Goal: Check status

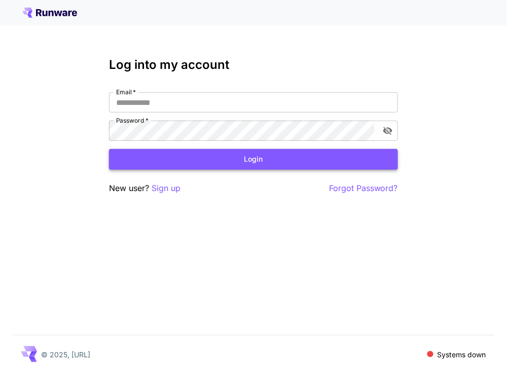
type input "**********"
click at [161, 164] on button "Login" at bounding box center [253, 159] width 289 height 21
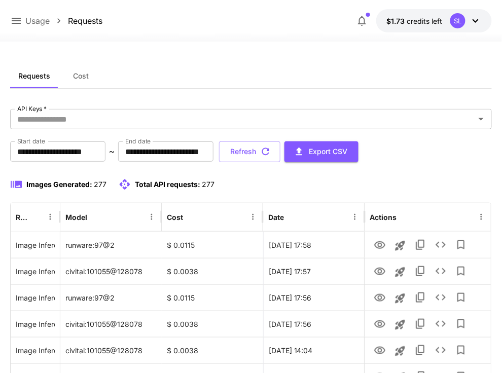
click at [486, 86] on div "Requests Cost" at bounding box center [251, 76] width 482 height 25
click at [460, 85] on div "Requests Cost" at bounding box center [251, 76] width 482 height 25
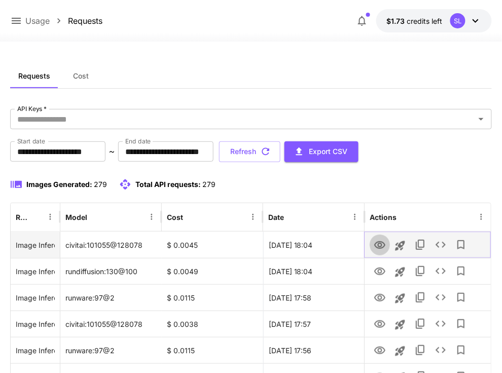
click at [379, 247] on icon "View Image" at bounding box center [379, 245] width 11 height 8
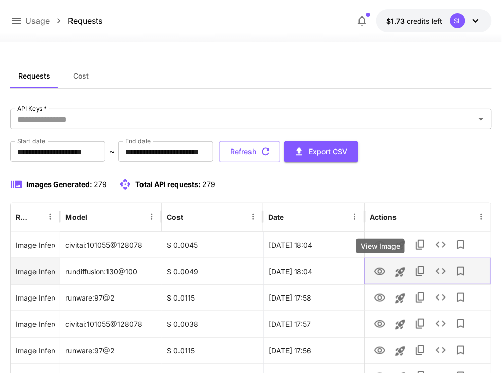
click at [385, 269] on icon "View Image" at bounding box center [380, 272] width 12 height 12
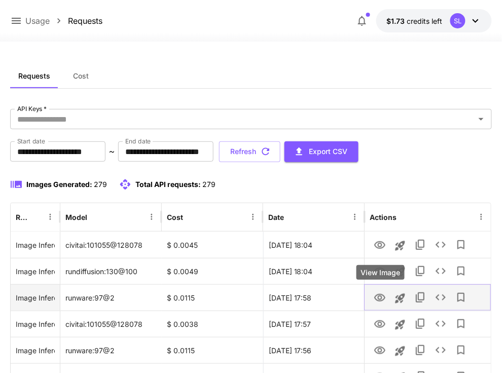
click at [381, 297] on icon "View Image" at bounding box center [380, 298] width 12 height 12
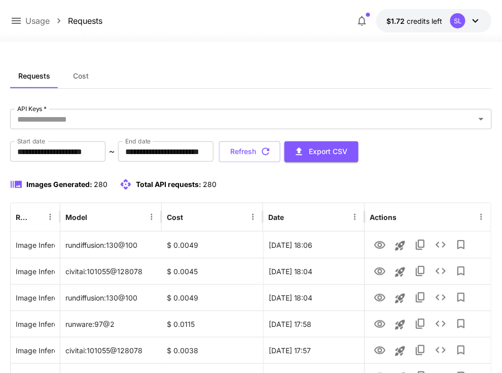
click at [479, 20] on icon at bounding box center [476, 21] width 6 height 4
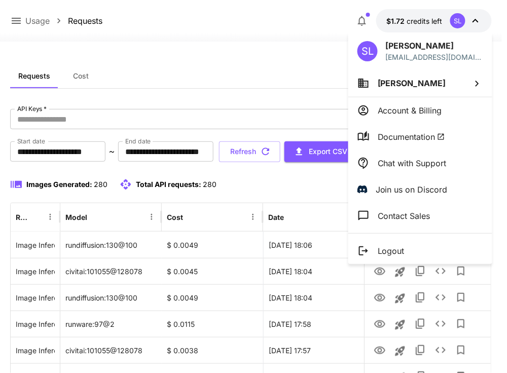
click at [275, 56] on div at bounding box center [253, 186] width 507 height 373
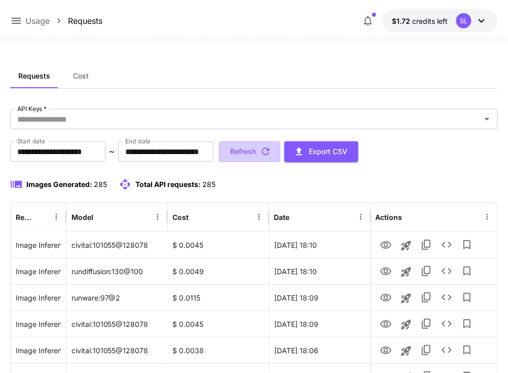
drag, startPoint x: 274, startPoint y: 147, endPoint x: 202, endPoint y: 135, distance: 73.0
click at [274, 147] on button "Refresh" at bounding box center [249, 152] width 61 height 21
